Goal: Task Accomplishment & Management: Use online tool/utility

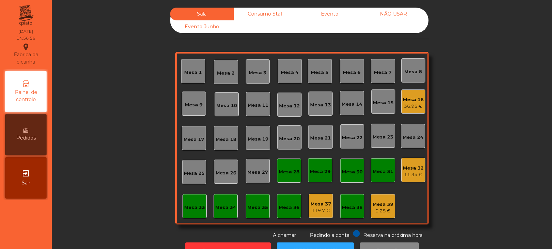
click at [409, 104] on div "36.95 €" at bounding box center [413, 106] width 21 height 7
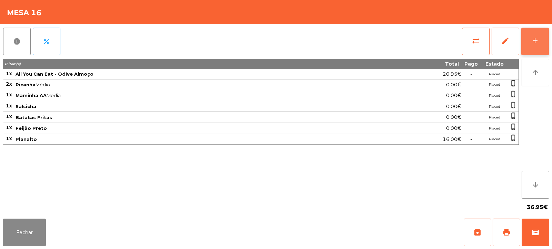
click at [532, 41] on div "add" at bounding box center [535, 41] width 8 height 8
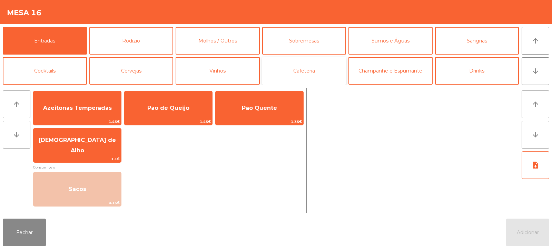
click at [307, 70] on button "Cafeteria" at bounding box center [304, 71] width 84 height 28
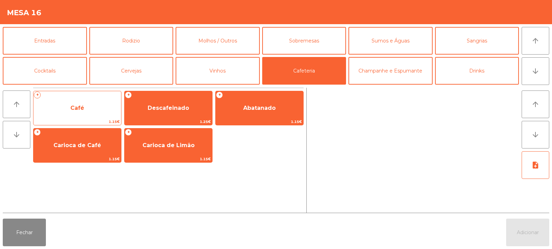
click at [83, 110] on span "Café" at bounding box center [77, 108] width 14 height 7
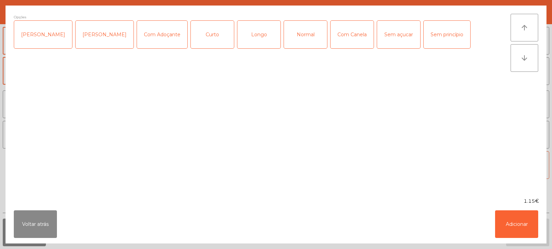
click at [293, 35] on div "Normal" at bounding box center [305, 35] width 43 height 28
click at [342, 35] on div "Com Canela" at bounding box center [351, 35] width 43 height 28
click at [525, 225] on button "Adicionar" at bounding box center [516, 224] width 43 height 28
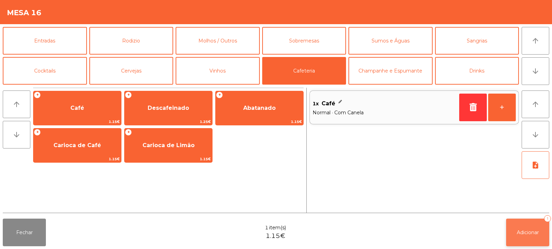
click at [529, 224] on button "Adicionar 1" at bounding box center [527, 232] width 43 height 28
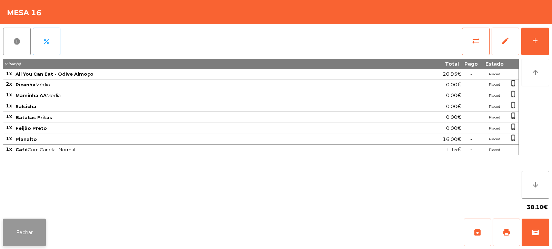
click at [22, 233] on button "Fechar" at bounding box center [24, 232] width 43 height 28
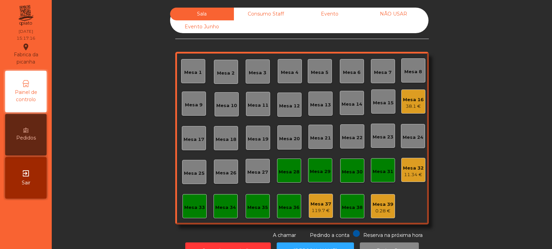
click at [411, 105] on div "38.1 €" at bounding box center [413, 106] width 21 height 7
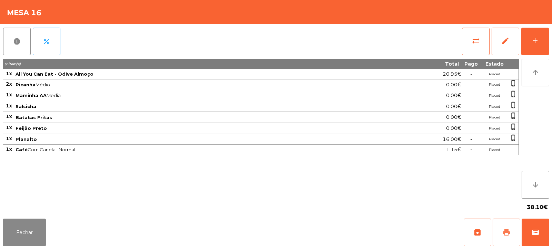
click at [504, 235] on span "print" at bounding box center [506, 232] width 8 height 8
click at [26, 234] on button "Fechar" at bounding box center [24, 232] width 43 height 28
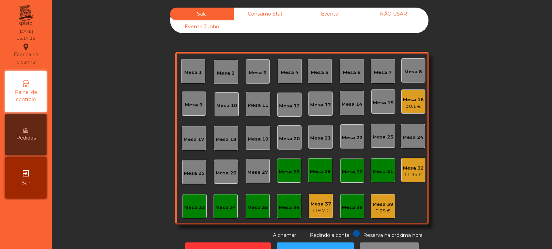
click at [413, 106] on div "38.1 €" at bounding box center [413, 106] width 21 height 7
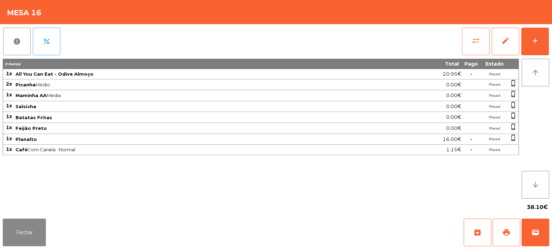
click at [477, 40] on span "sync_alt" at bounding box center [476, 41] width 8 height 8
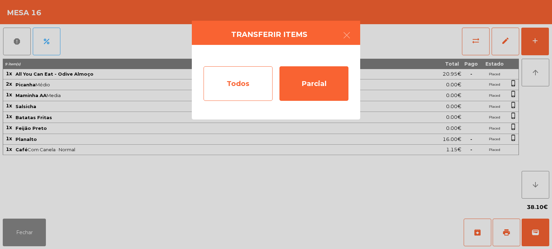
click at [246, 81] on div "Todos" at bounding box center [238, 83] width 69 height 34
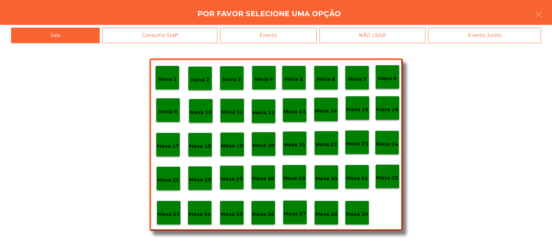
click at [303, 32] on div "Evento" at bounding box center [268, 36] width 97 height 16
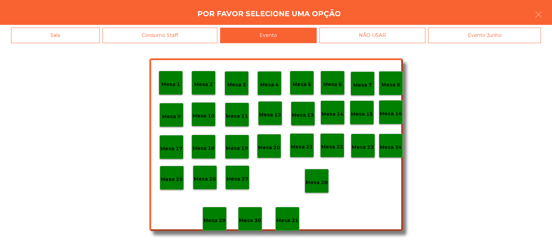
click at [323, 181] on p "Mesa 28" at bounding box center [317, 182] width 22 height 8
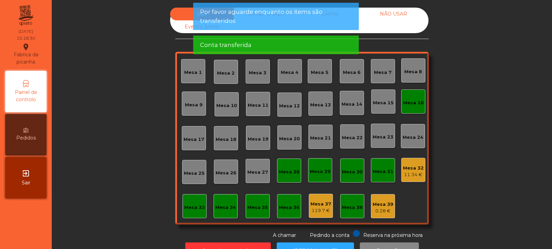
click at [408, 104] on div "Mesa 16" at bounding box center [413, 102] width 21 height 7
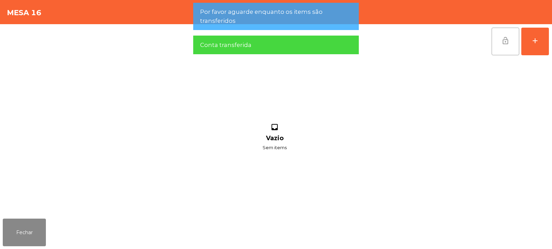
click at [505, 45] on button "lock_open" at bounding box center [506, 42] width 28 height 28
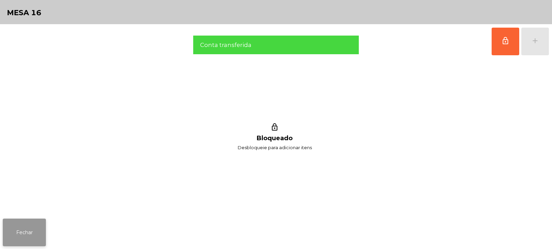
click at [39, 227] on button "Fechar" at bounding box center [24, 232] width 43 height 28
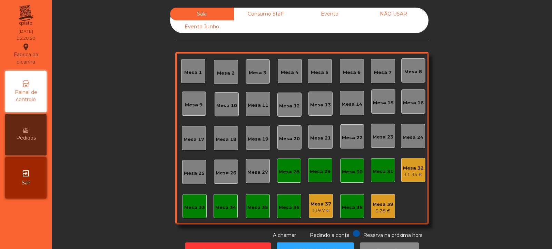
click at [333, 18] on div "Evento" at bounding box center [330, 14] width 64 height 13
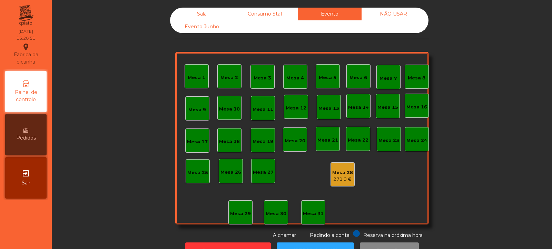
click at [339, 172] on div "Mesa 28" at bounding box center [342, 172] width 21 height 7
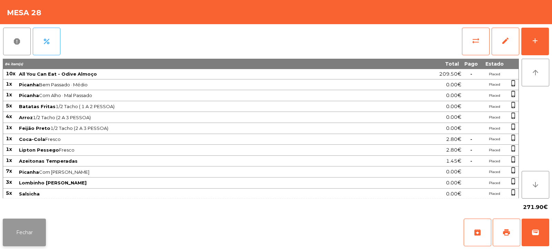
click at [36, 234] on button "Fechar" at bounding box center [24, 232] width 43 height 28
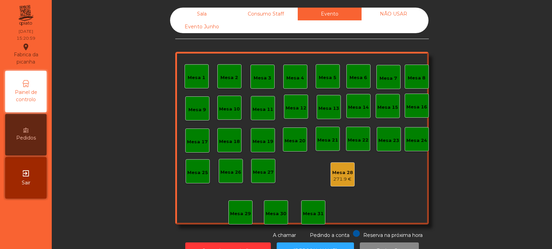
scroll to position [23, 0]
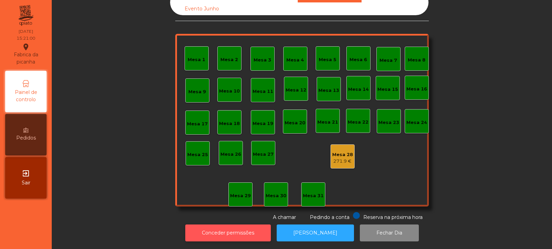
click at [245, 224] on button "Conceder permissões" at bounding box center [228, 232] width 86 height 17
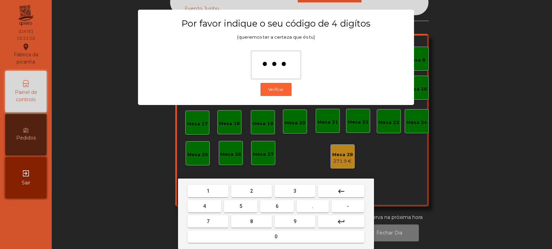
type input "****"
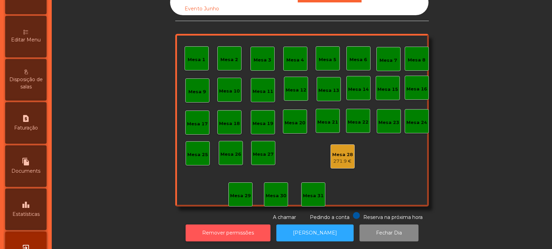
scroll to position [170, 0]
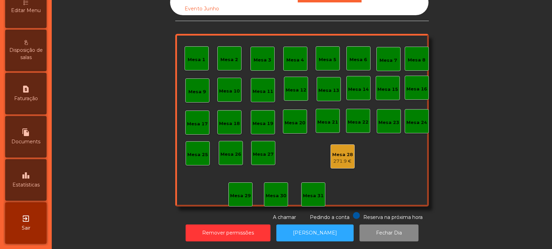
click at [35, 181] on span "Estatísticas" at bounding box center [25, 184] width 27 height 7
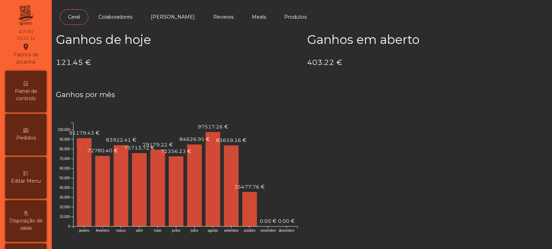
click at [30, 88] on span "Painel de controlo" at bounding box center [26, 95] width 38 height 14
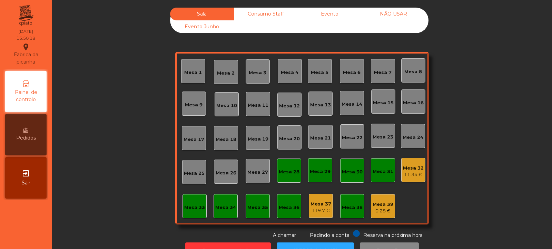
scroll to position [2, 0]
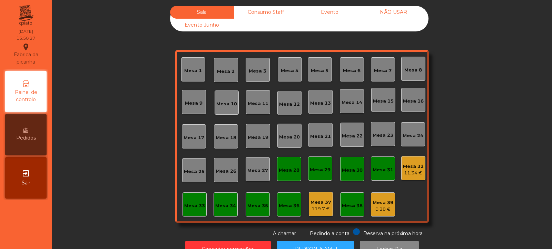
click at [409, 201] on div "Mesa 1 Mesa 2 Mesa 3 Mesa 4 Mesa 5 Mesa 6 Mesa 7 Mesa 8 Mesa 9 Mesa 10 Mesa 11 …" at bounding box center [302, 136] width 254 height 172
click at [385, 199] on div "Mesa 39" at bounding box center [383, 202] width 21 height 7
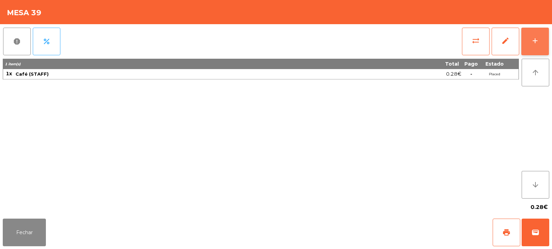
click at [531, 39] on div "add" at bounding box center [535, 41] width 8 height 8
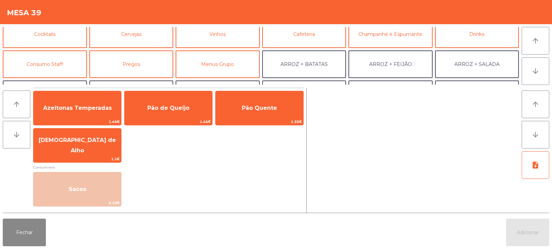
scroll to position [40, 0]
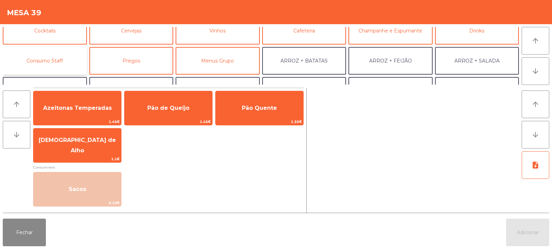
click at [56, 72] on button "Consumo Staff" at bounding box center [45, 61] width 84 height 28
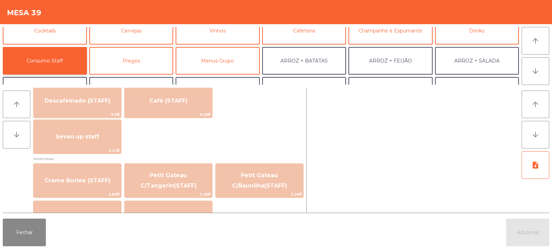
scroll to position [416, 0]
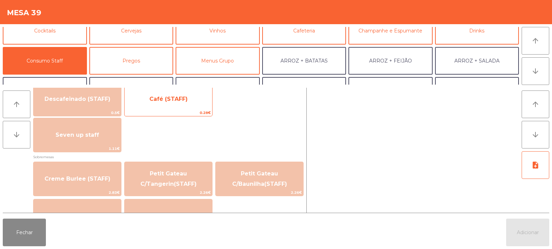
click at [184, 98] on span "Café (STAFF)" at bounding box center [168, 99] width 38 height 7
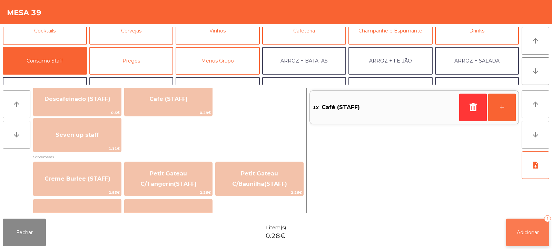
click at [528, 230] on span "Adicionar" at bounding box center [528, 232] width 22 height 6
